Goal: Task Accomplishment & Management: Use online tool/utility

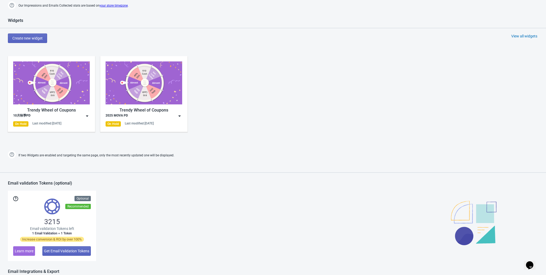
scroll to position [215, 0]
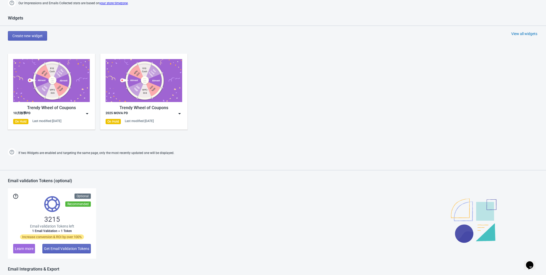
click at [88, 113] on img at bounding box center [86, 113] width 5 height 5
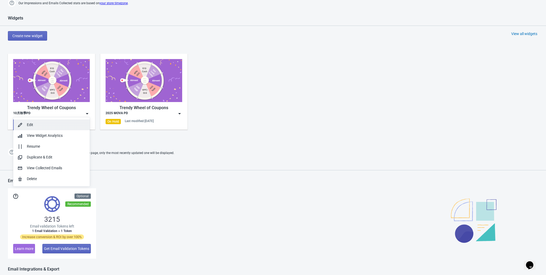
click at [70, 125] on div "Edit" at bounding box center [56, 125] width 59 height 6
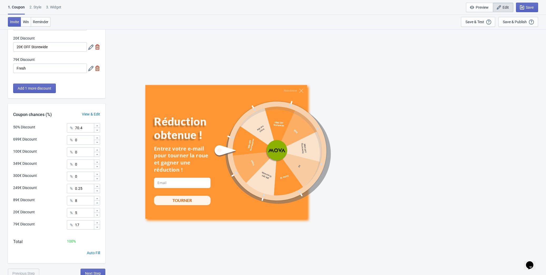
scroll to position [173, 0]
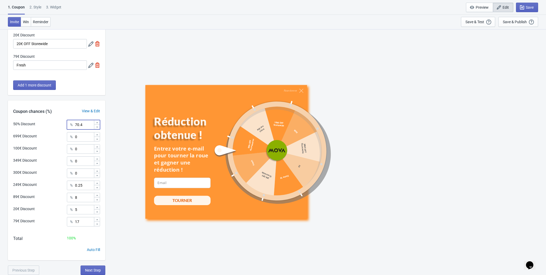
drag, startPoint x: 82, startPoint y: 125, endPoint x: 66, endPoint y: 123, distance: 16.1
click at [66, 123] on div "50% Discount % 70.4" at bounding box center [56, 123] width 87 height 7
paste input "97"
type input "97.4"
drag, startPoint x: 82, startPoint y: 197, endPoint x: 73, endPoint y: 197, distance: 8.4
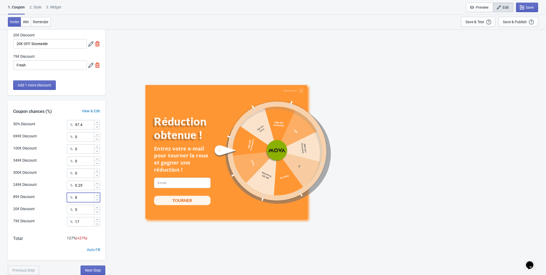
click at [73, 197] on div "% 8" at bounding box center [83, 196] width 33 height 9
paste input "0.4"
type input "0.4"
drag, startPoint x: 79, startPoint y: 210, endPoint x: 74, endPoint y: 210, distance: 4.7
click at [74, 210] on div "% 5" at bounding box center [83, 209] width 33 height 9
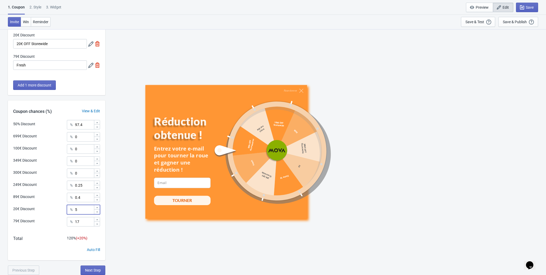
paste input "1"
type input "1"
drag, startPoint x: 82, startPoint y: 220, endPoint x: 69, endPoint y: 221, distance: 12.6
click at [69, 221] on div "% 17" at bounding box center [83, 221] width 33 height 9
paste input ".2"
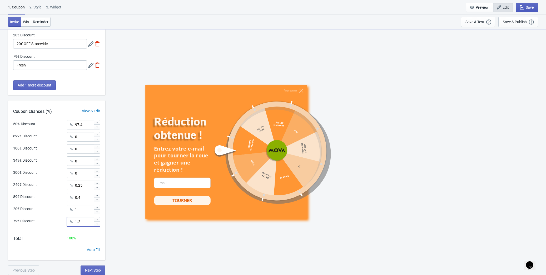
type input "1.2"
click at [520, 5] on icon "button" at bounding box center [522, 7] width 4 height 4
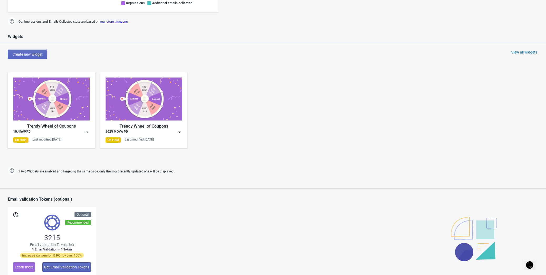
scroll to position [197, 0]
click at [88, 131] on img at bounding box center [86, 131] width 5 height 5
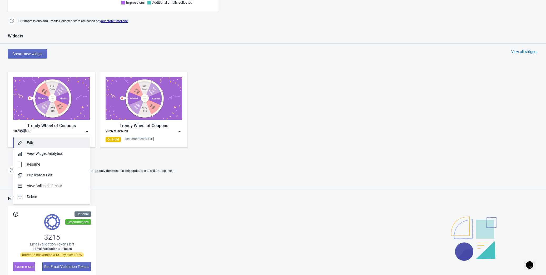
click at [69, 144] on div "Edit" at bounding box center [56, 143] width 59 height 6
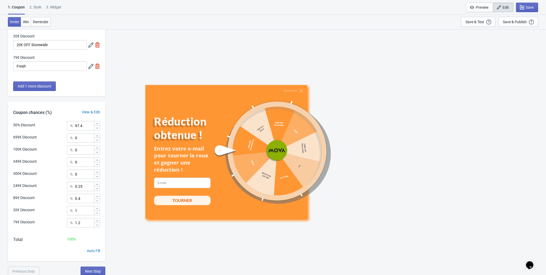
scroll to position [173, 0]
click at [95, 271] on span "Next Step" at bounding box center [93, 270] width 16 height 4
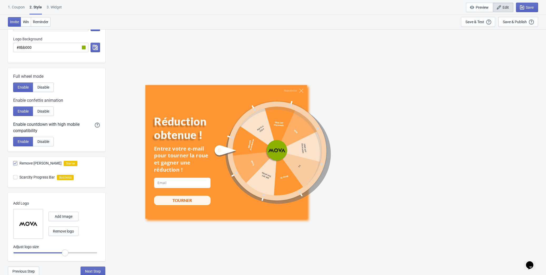
scroll to position [191, 0]
click at [95, 269] on span "Next Step" at bounding box center [93, 270] width 16 height 4
select select "specificURL"
select select "once"
select select "1"
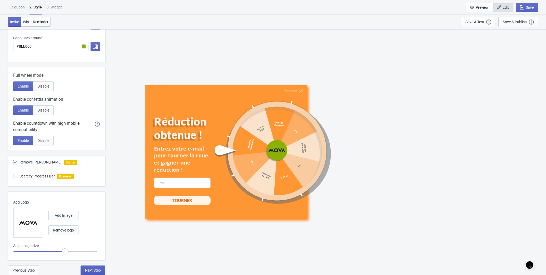
select select "left"
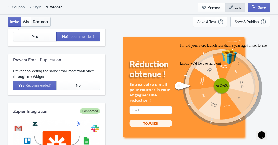
scroll to position [210, 0]
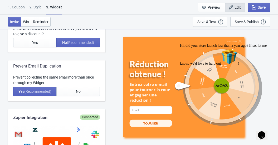
click at [19, 8] on div "1. Coupon" at bounding box center [16, 8] width 17 height 9
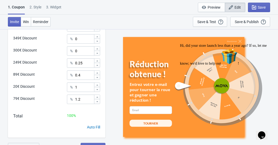
scroll to position [302, 0]
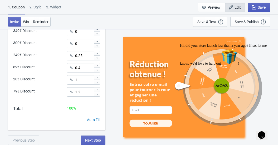
click at [259, 5] on span "Save" at bounding box center [261, 7] width 8 height 4
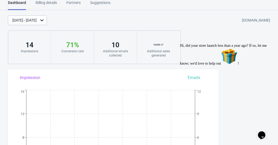
scroll to position [279, 0]
